Goal: Information Seeking & Learning: Learn about a topic

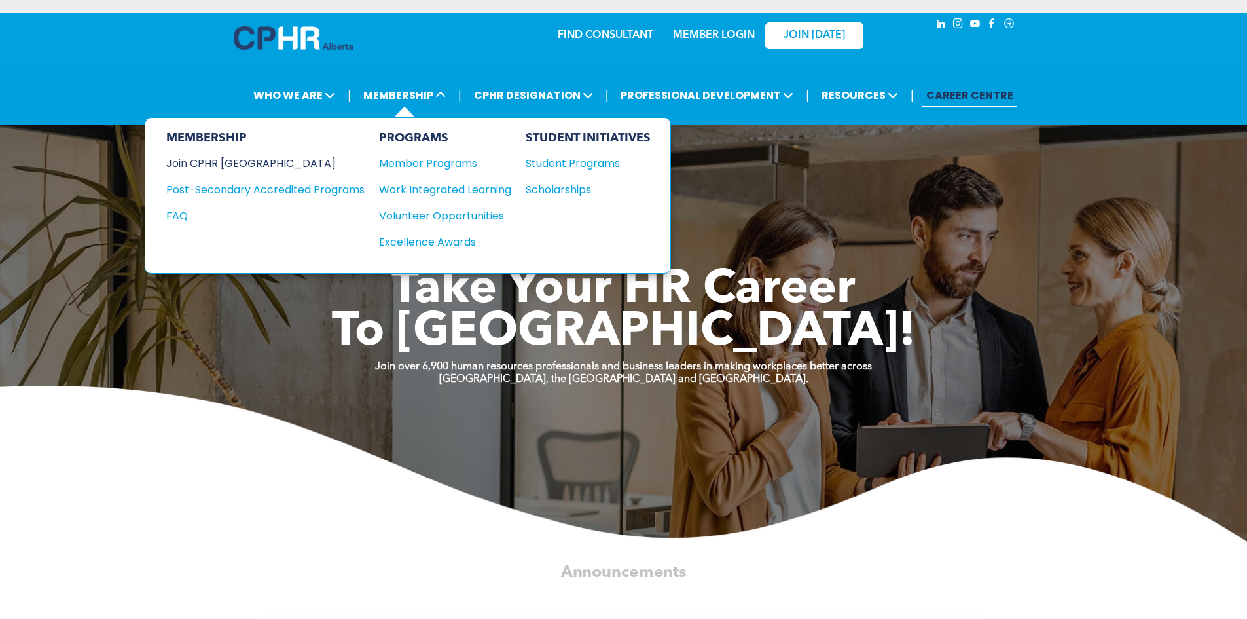
click at [217, 160] on div "Join CPHR [GEOGRAPHIC_DATA]" at bounding box center [255, 163] width 179 height 16
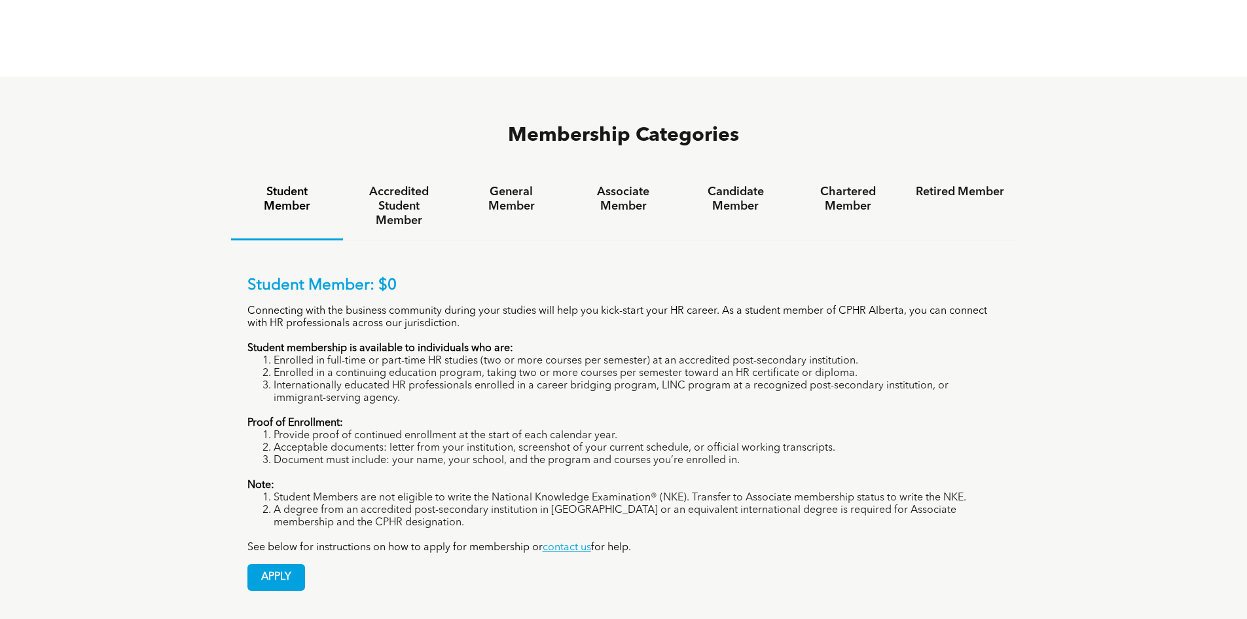
scroll to position [851, 0]
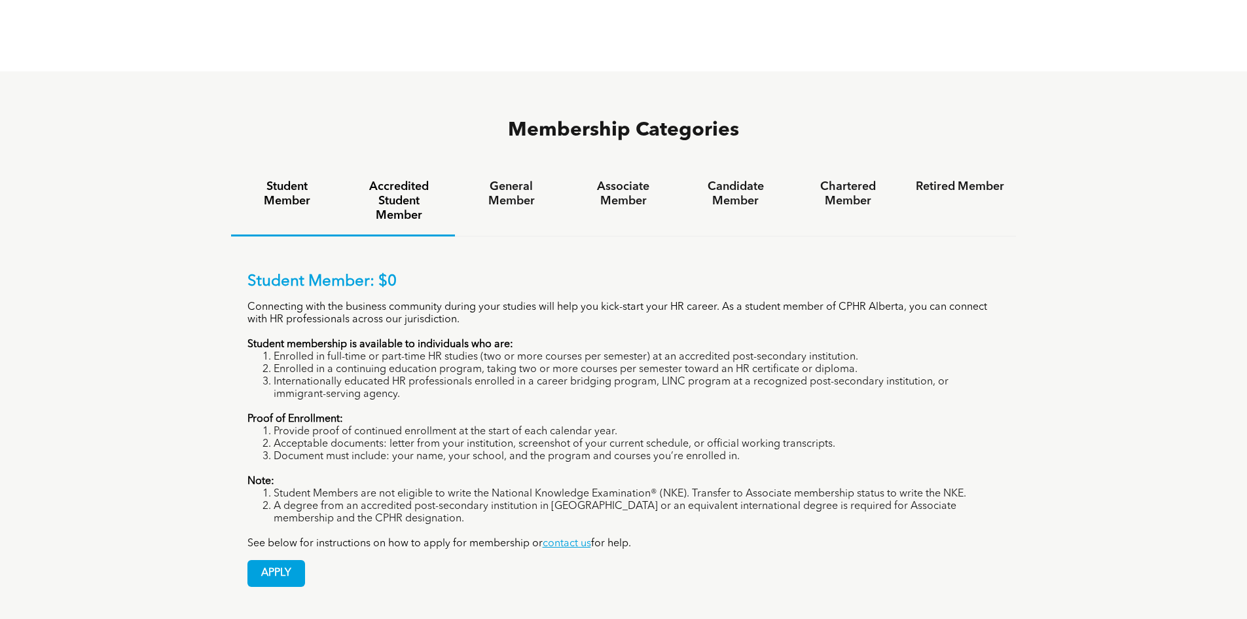
click at [399, 179] on h4 "Accredited Student Member" at bounding box center [399, 200] width 88 height 43
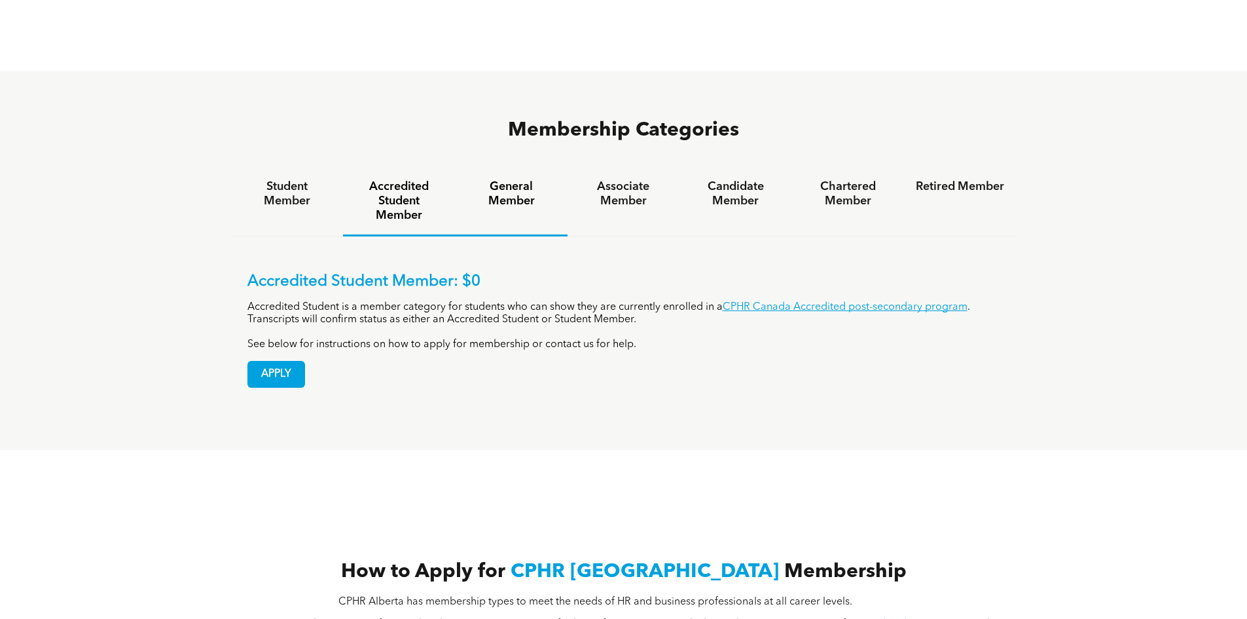
click at [512, 179] on h4 "General Member" at bounding box center [511, 193] width 88 height 29
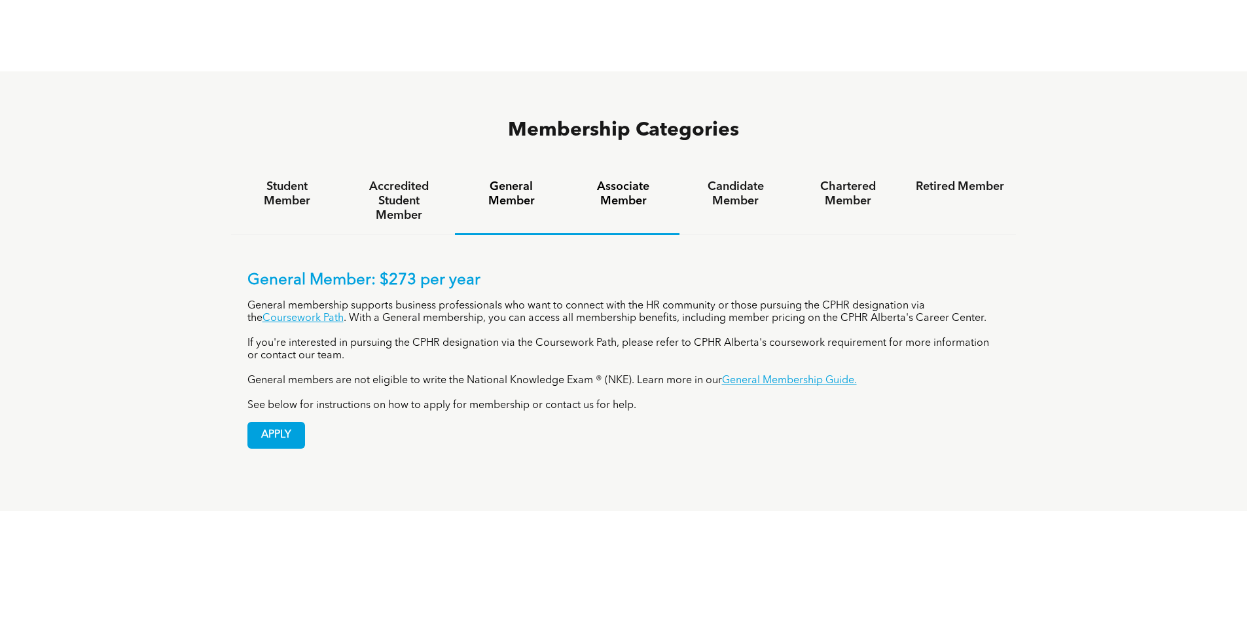
click at [612, 179] on h4 "Associate Member" at bounding box center [623, 193] width 88 height 29
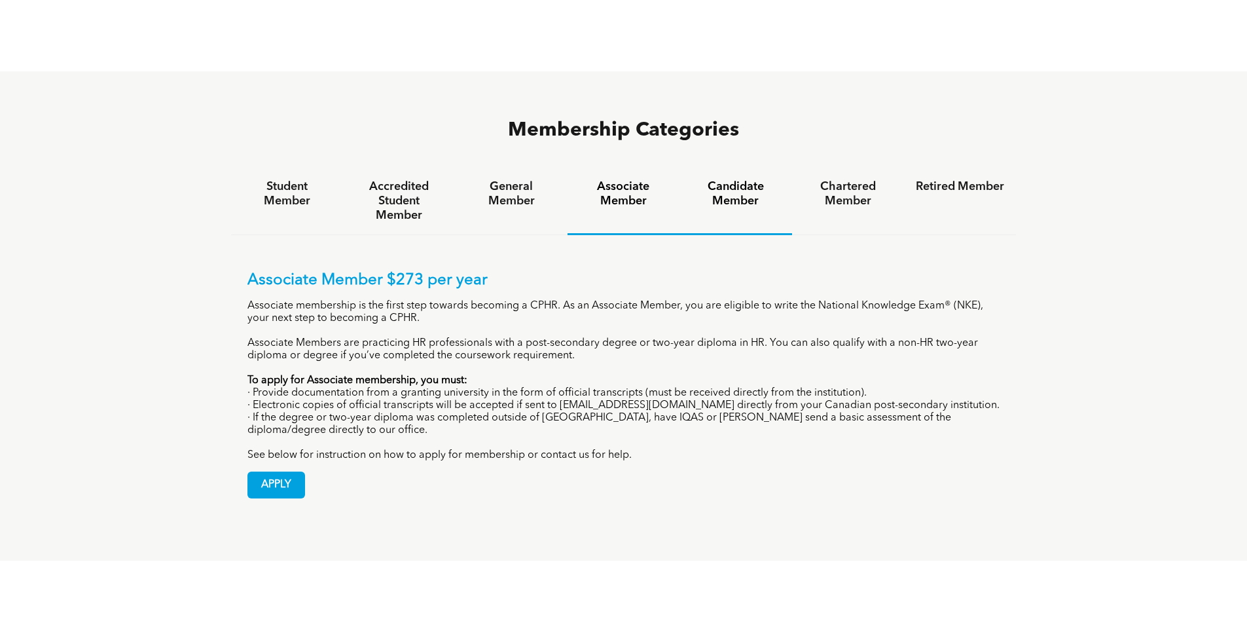
click at [759, 179] on h4 "Candidate Member" at bounding box center [735, 193] width 88 height 29
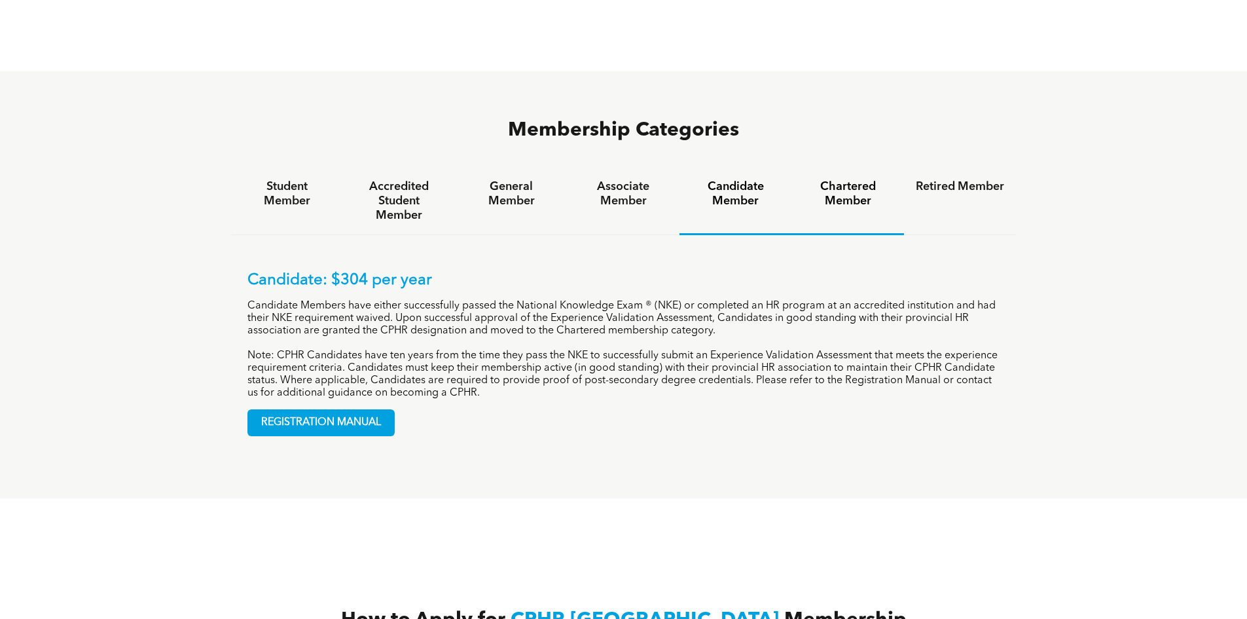
click at [856, 179] on h4 "Chartered Member" at bounding box center [848, 193] width 88 height 29
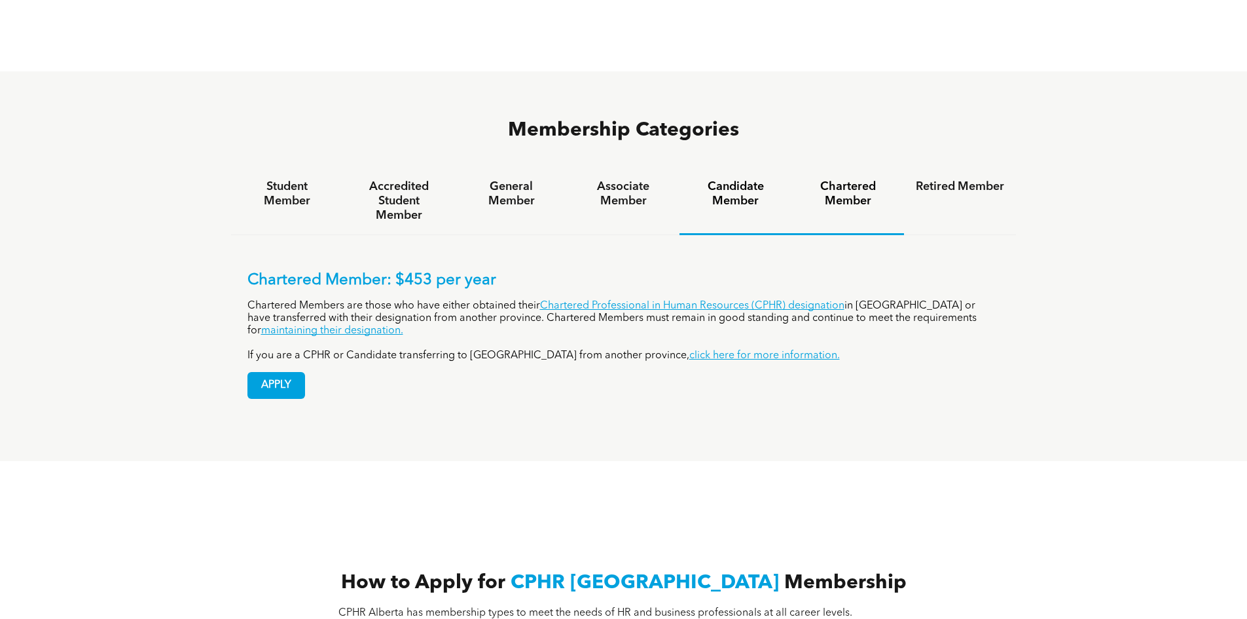
click at [725, 179] on h4 "Candidate Member" at bounding box center [735, 193] width 88 height 29
